Goal: Navigation & Orientation: Find specific page/section

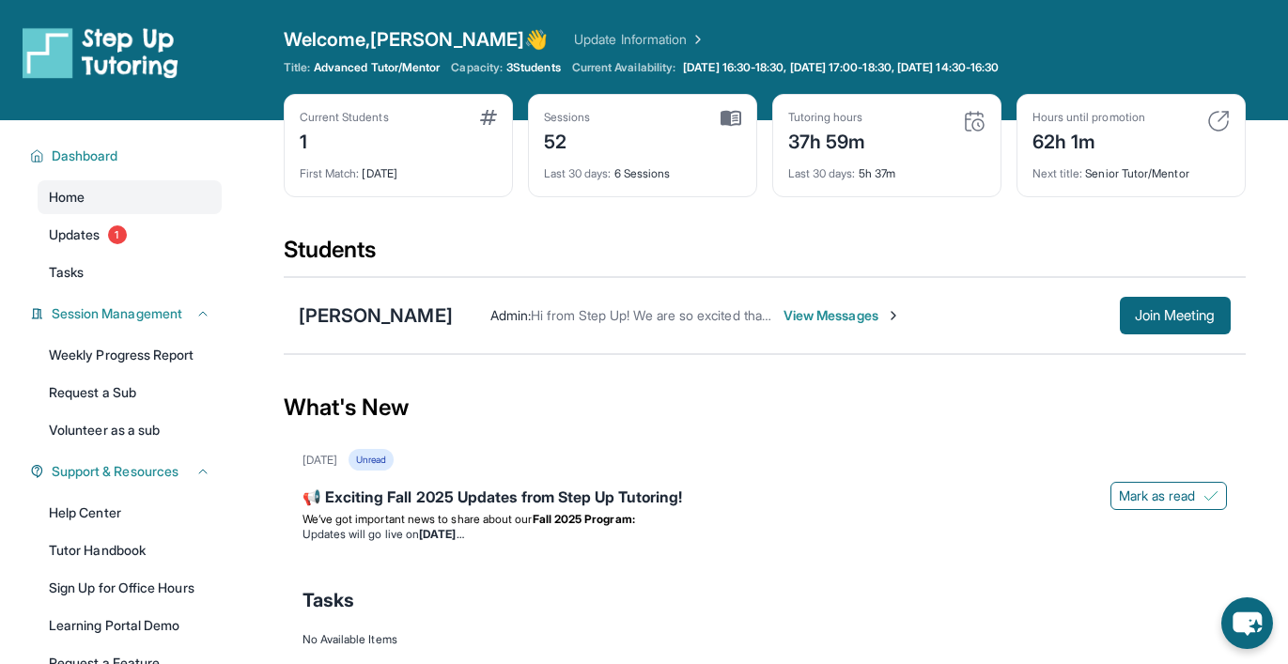
click at [843, 318] on span "View Messages" at bounding box center [841, 315] width 117 height 19
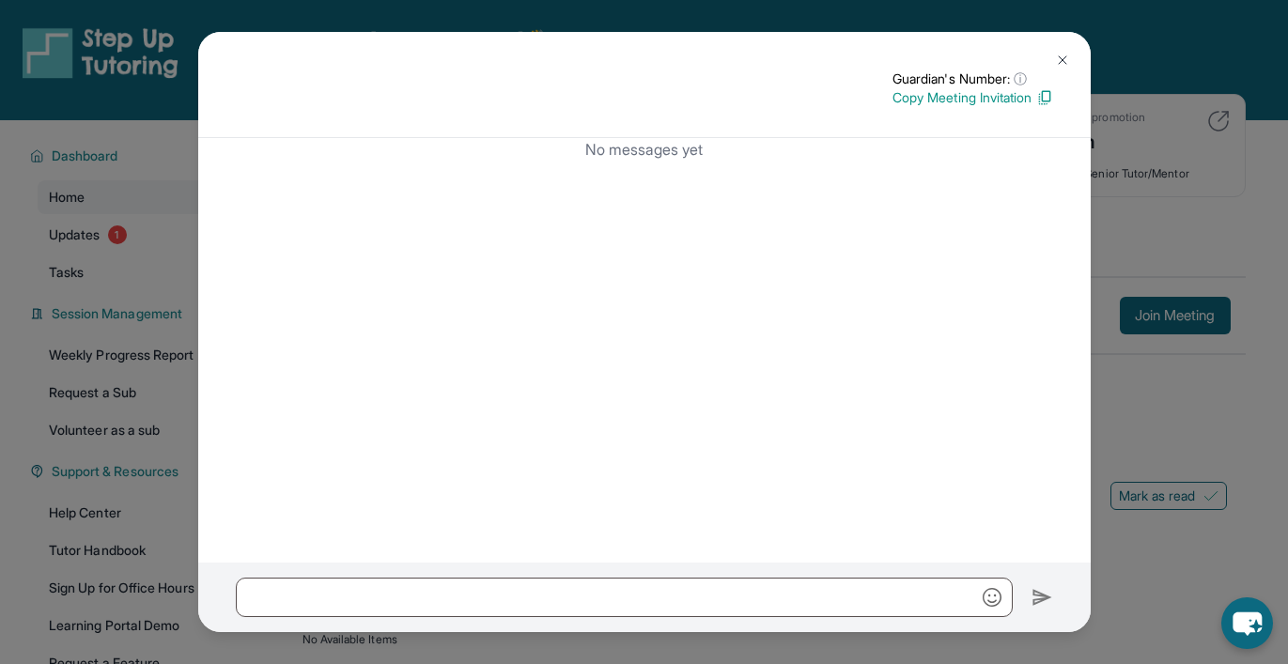
click at [1061, 50] on button at bounding box center [1062, 60] width 38 height 38
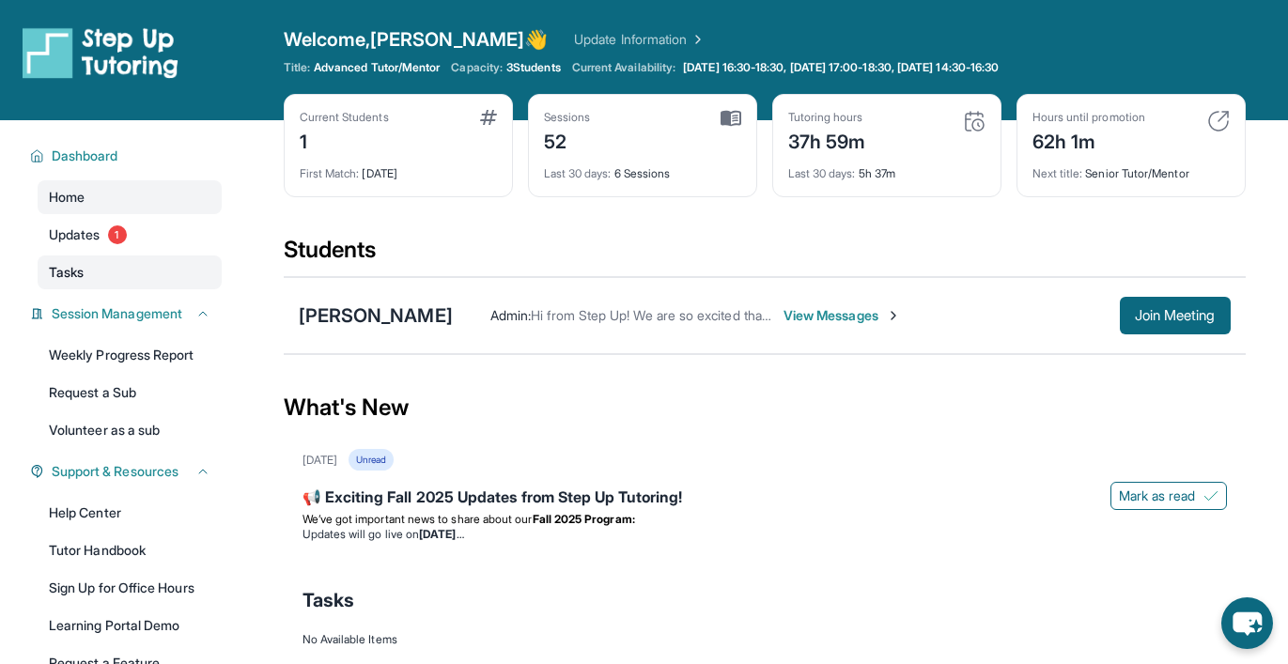
click at [85, 274] on link "Tasks" at bounding box center [130, 272] width 184 height 34
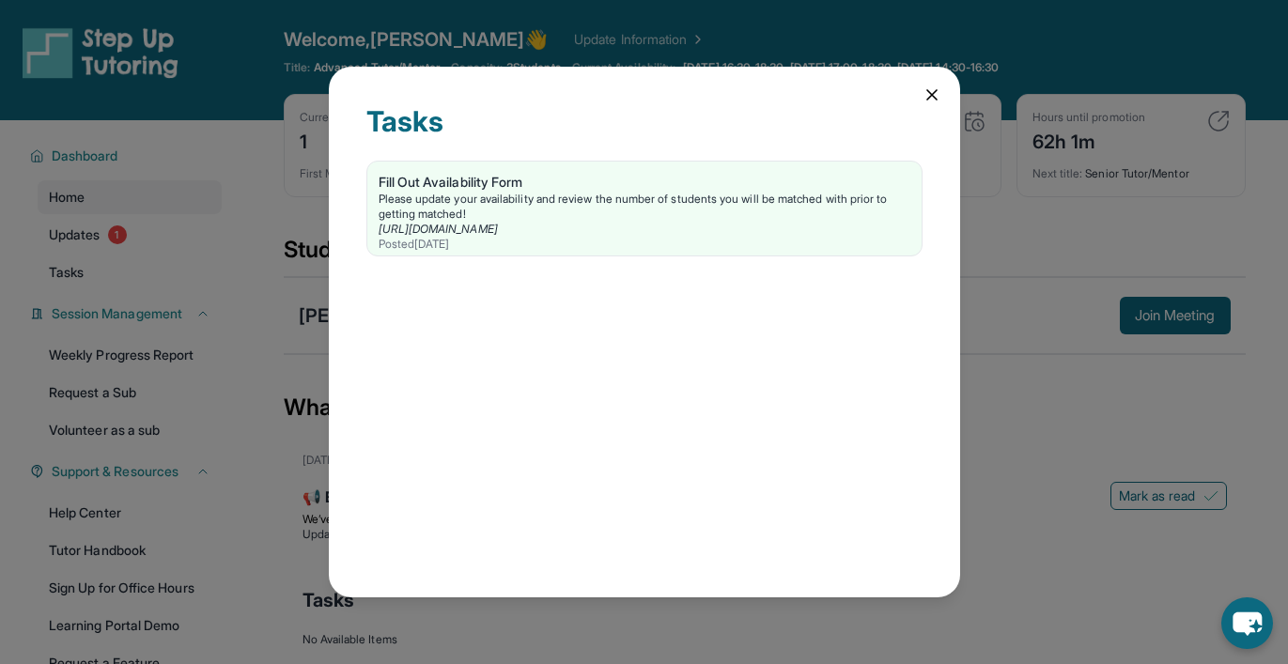
click at [924, 79] on div "Tasks Fill Out Availability Form Please update your availability and review the…" at bounding box center [644, 333] width 631 height 532
click at [924, 93] on icon at bounding box center [931, 94] width 19 height 19
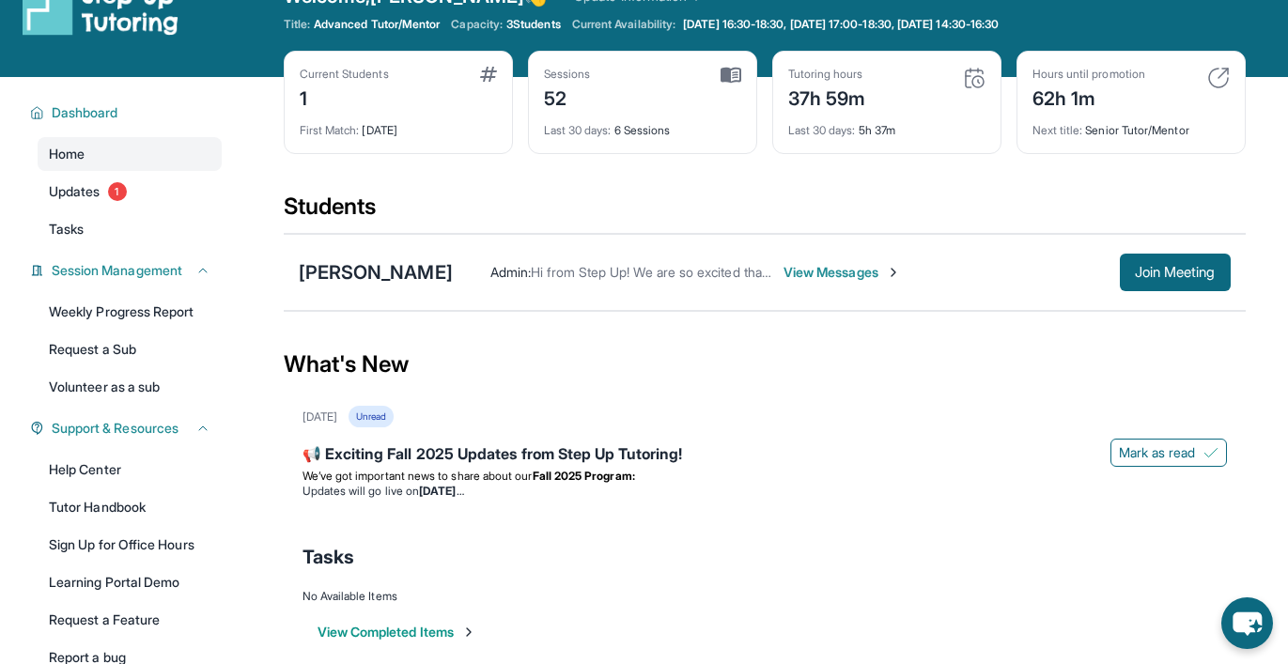
scroll to position [46, 0]
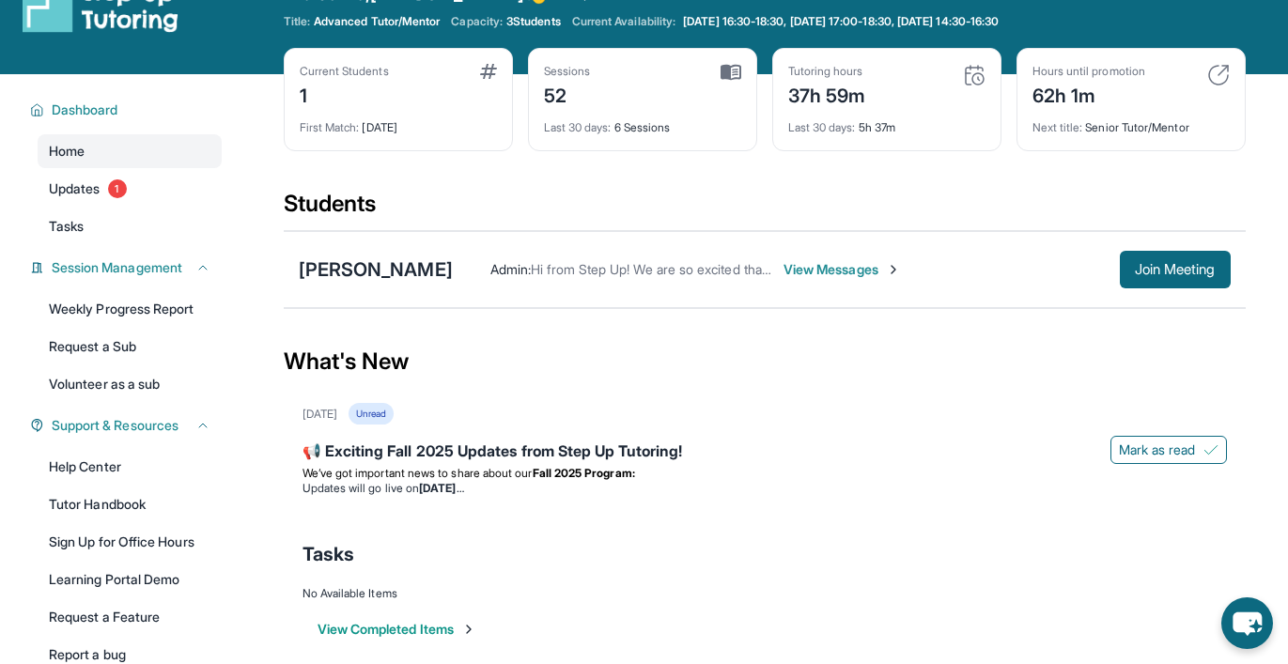
click at [845, 268] on span "View Messages" at bounding box center [841, 269] width 117 height 19
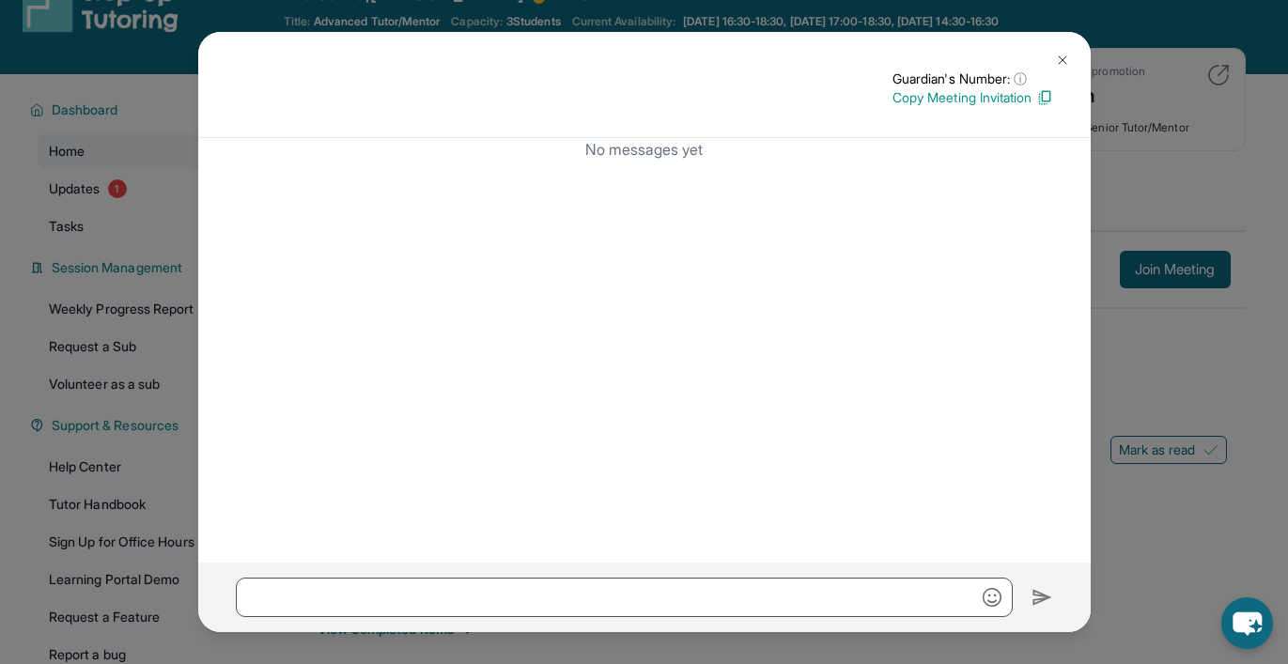
scroll to position [0, 0]
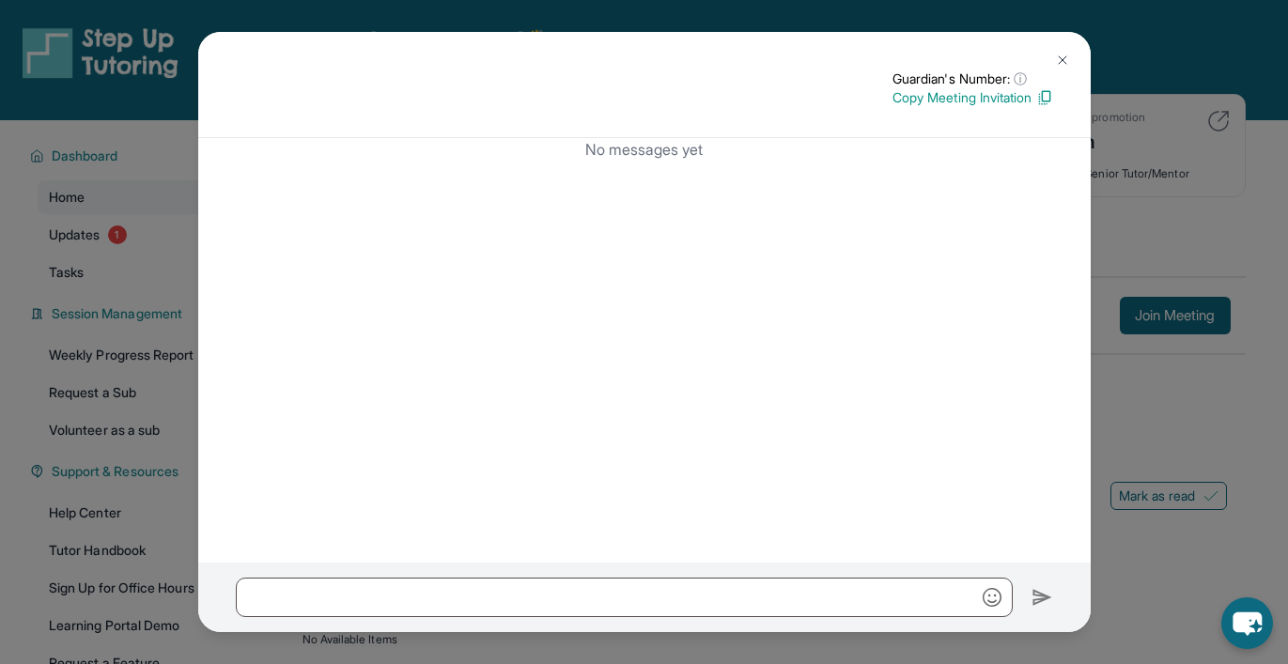
click at [1052, 59] on button at bounding box center [1062, 60] width 38 height 38
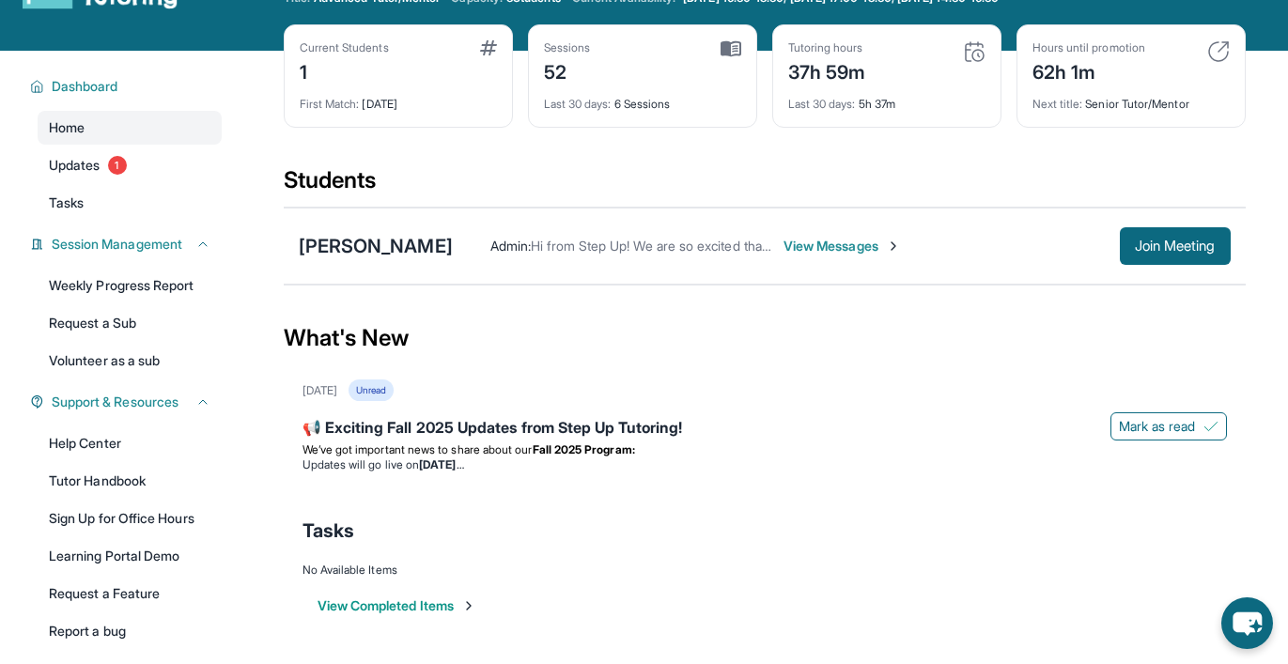
scroll to position [73, 0]
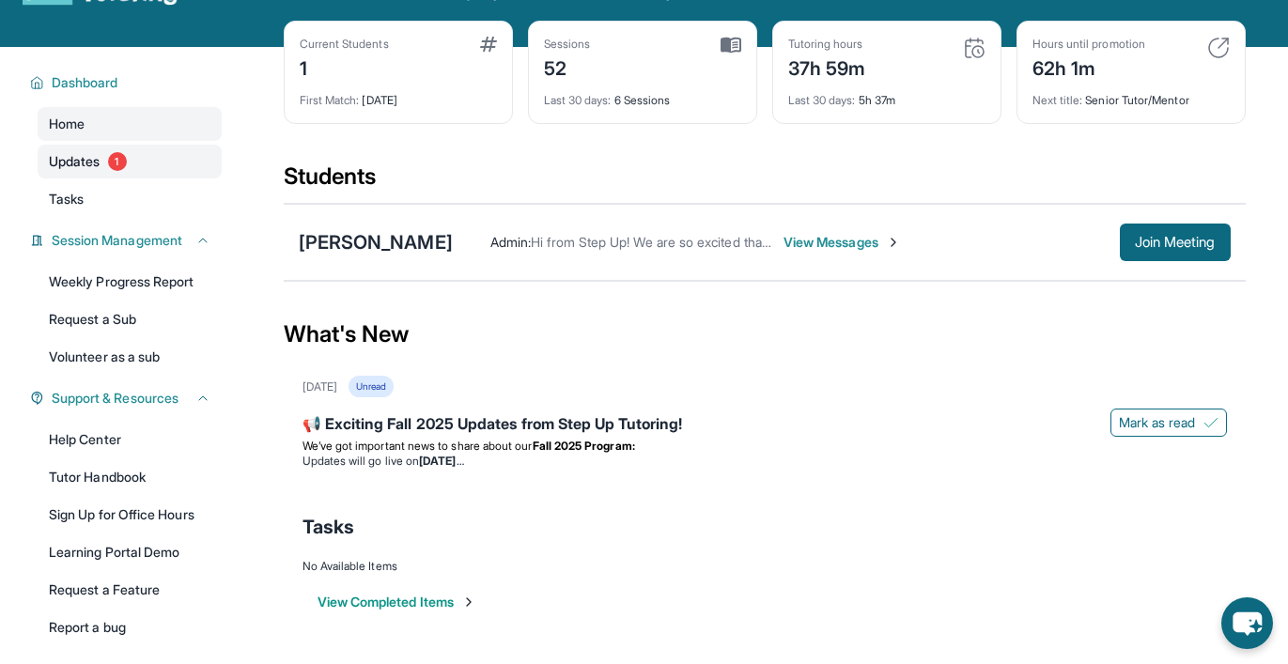
click at [118, 173] on link "Updates 1" at bounding box center [130, 162] width 184 height 34
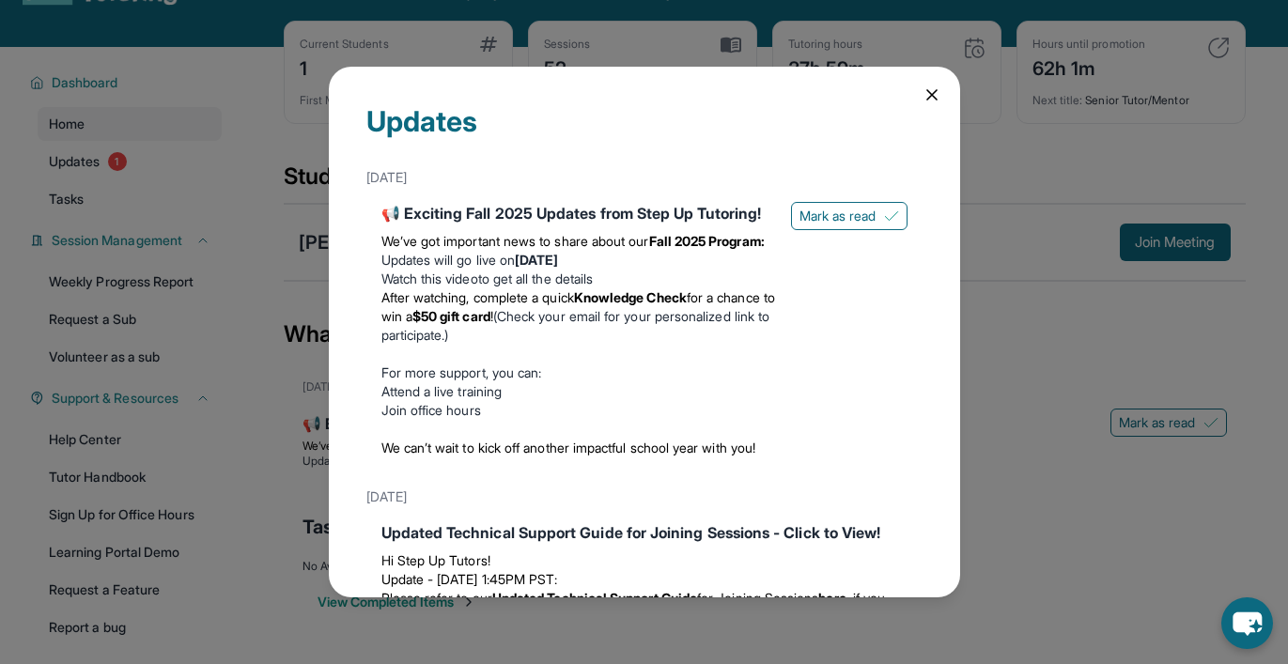
click at [924, 88] on icon at bounding box center [931, 94] width 19 height 19
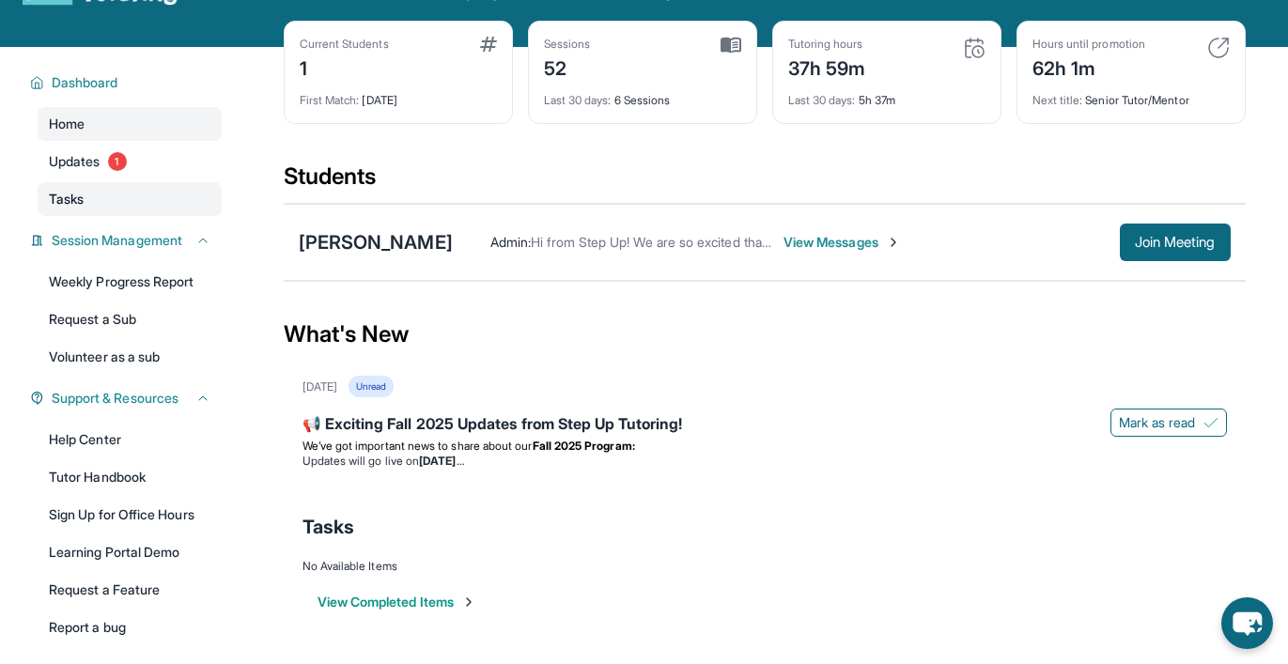
click at [68, 197] on span "Tasks" at bounding box center [66, 199] width 35 height 19
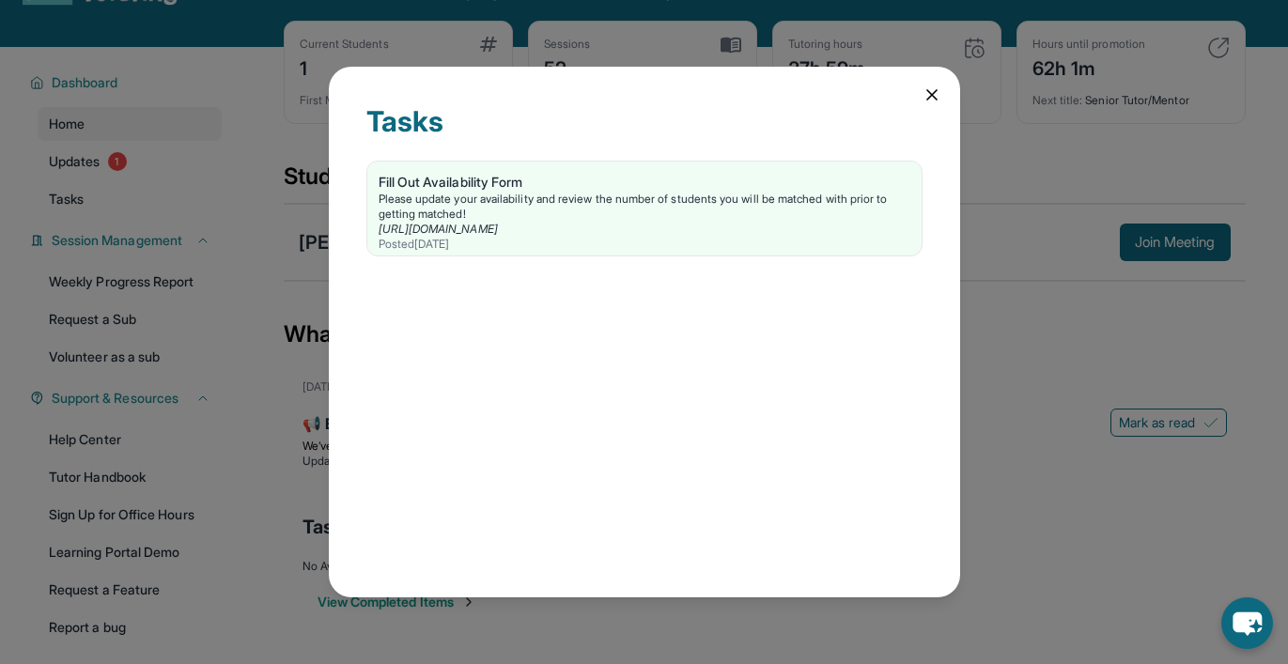
click at [932, 99] on icon at bounding box center [931, 94] width 19 height 19
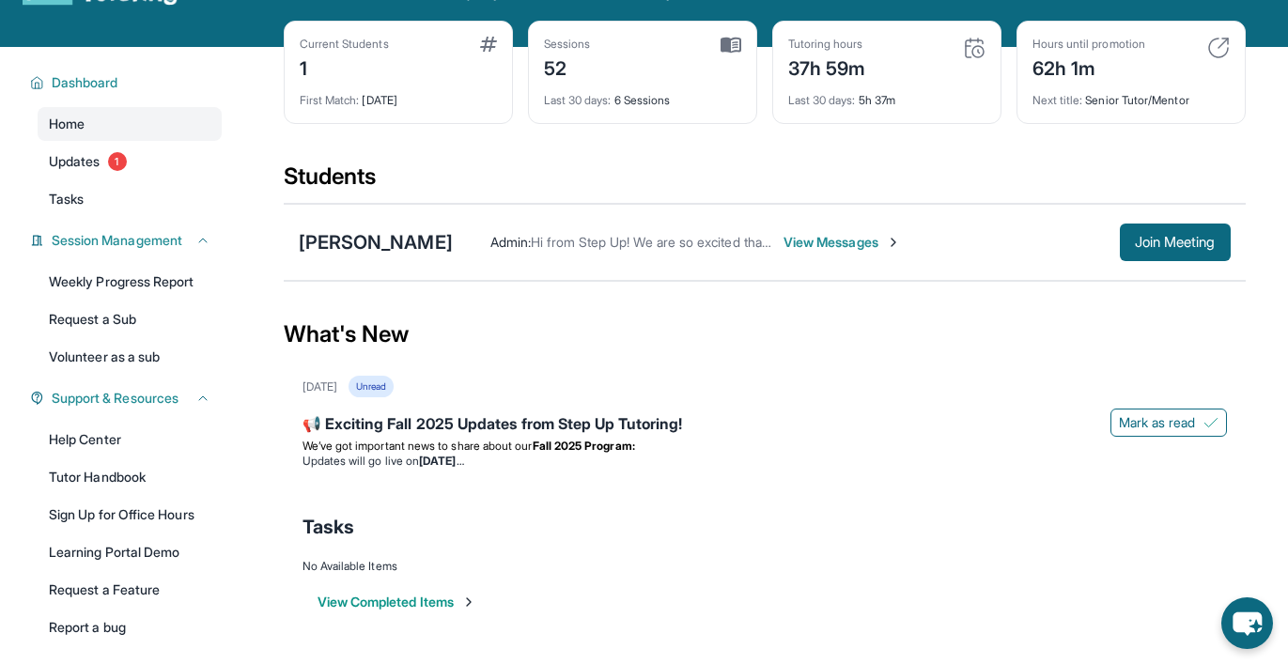
scroll to position [0, 0]
